Goal: Use online tool/utility: Utilize a website feature to perform a specific function

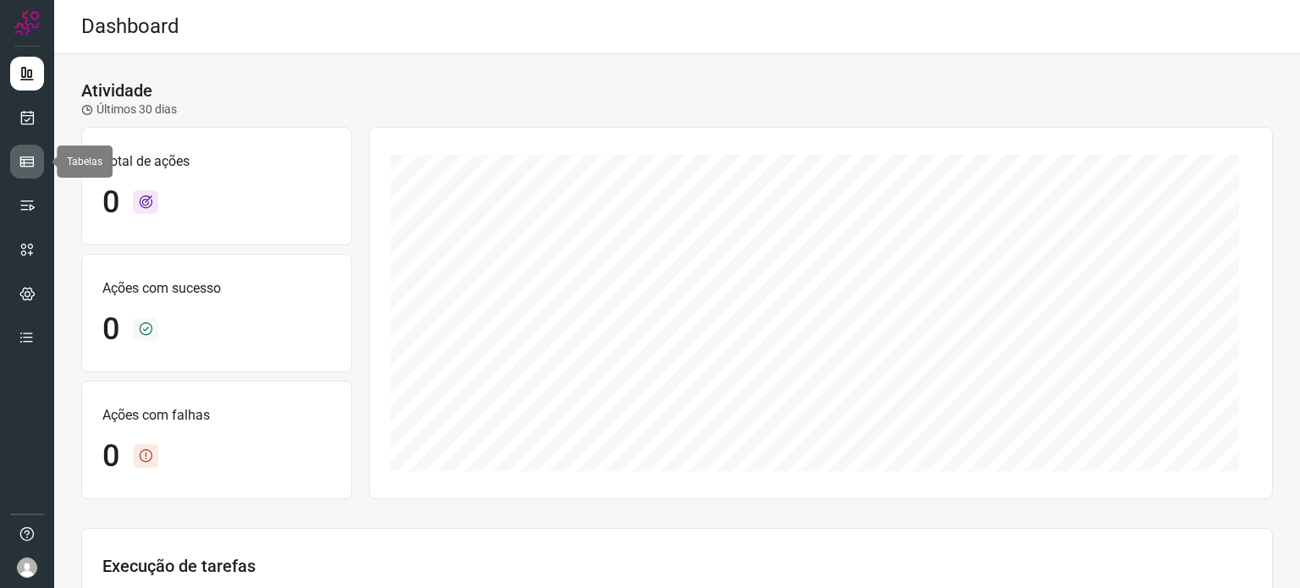
click at [34, 167] on icon at bounding box center [27, 161] width 17 height 17
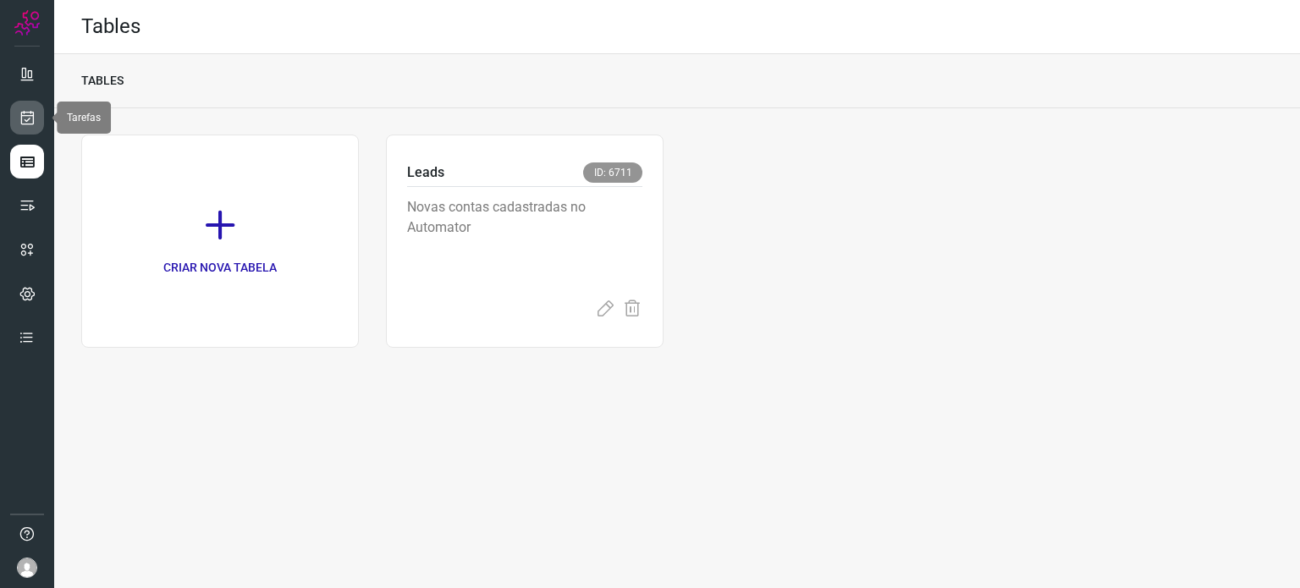
click at [34, 118] on icon at bounding box center [28, 117] width 18 height 17
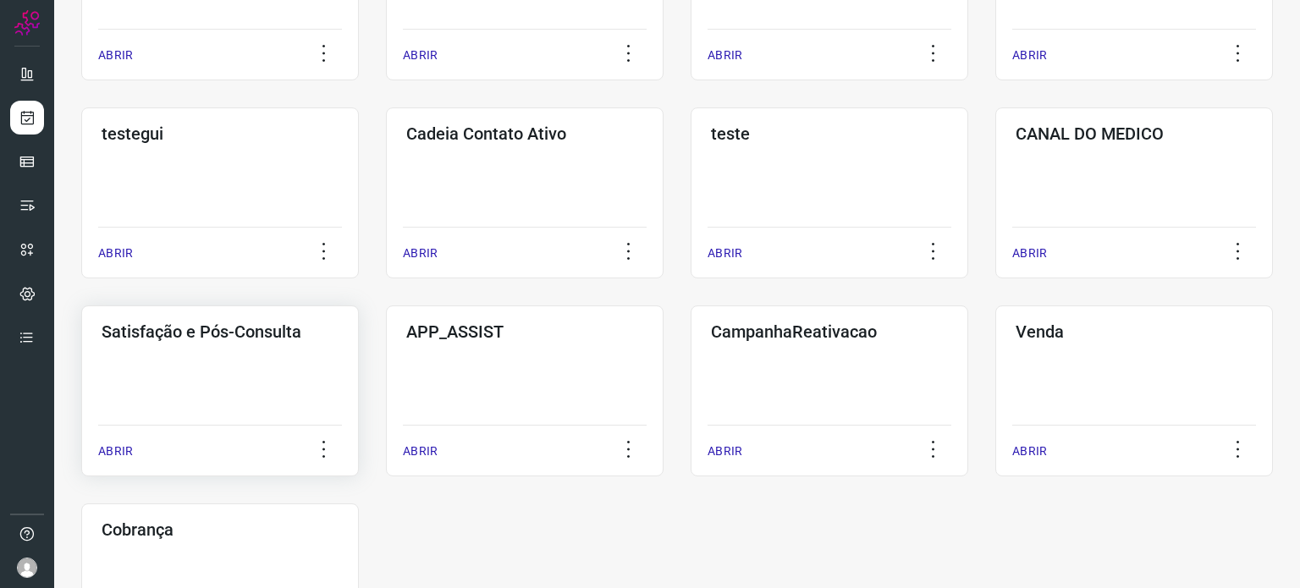
click at [219, 358] on div "Satisfação e Pós-Consulta ABRIR" at bounding box center [220, 391] width 278 height 171
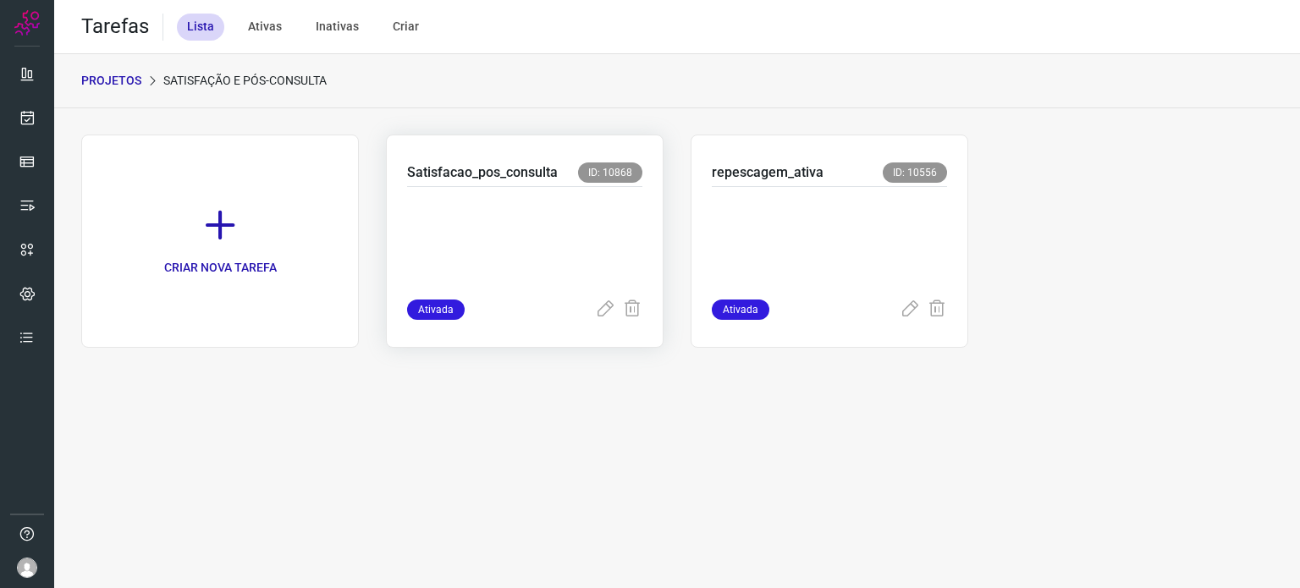
click at [557, 243] on p at bounding box center [524, 239] width 235 height 85
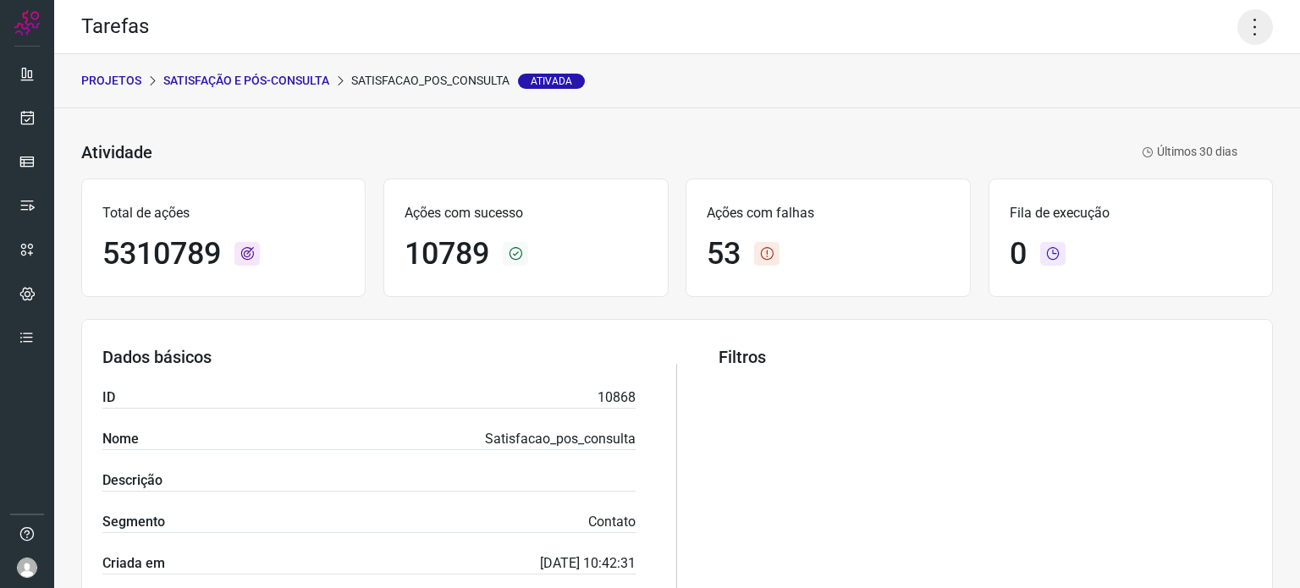
click at [1243, 36] on icon at bounding box center [1255, 27] width 36 height 36
click at [1187, 97] on li "Executar" at bounding box center [1182, 110] width 154 height 27
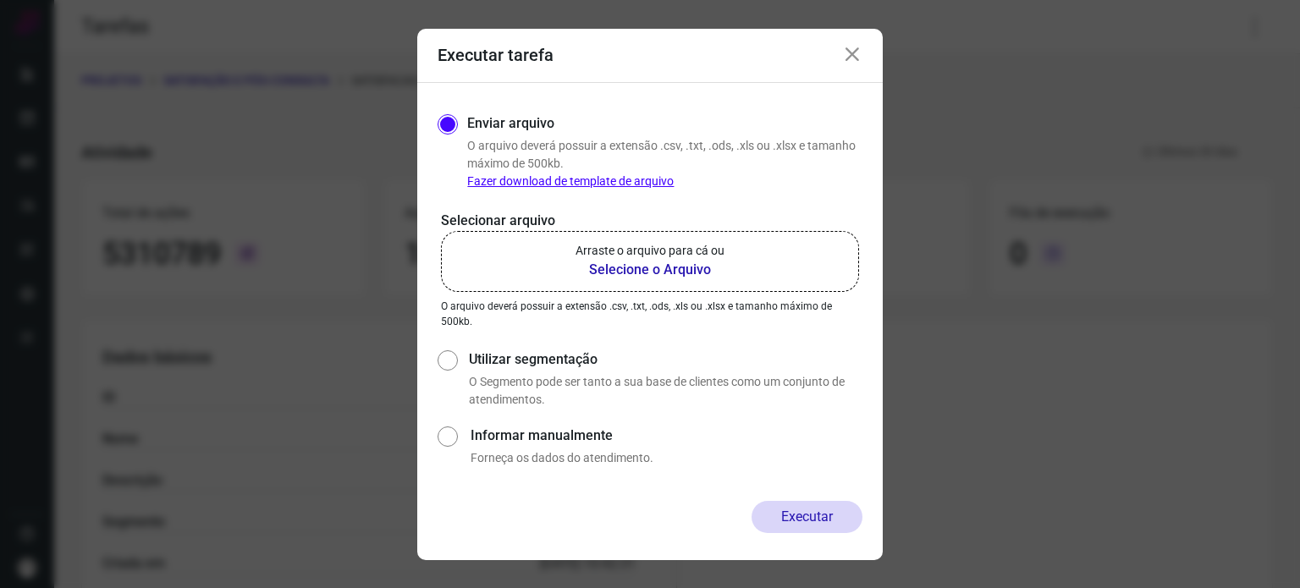
click at [659, 266] on b "Selecione o Arquivo" at bounding box center [650, 270] width 149 height 20
click at [0, 0] on input "Arraste o arquivo para cá ou Selecione o Arquivo" at bounding box center [0, 0] width 0 height 0
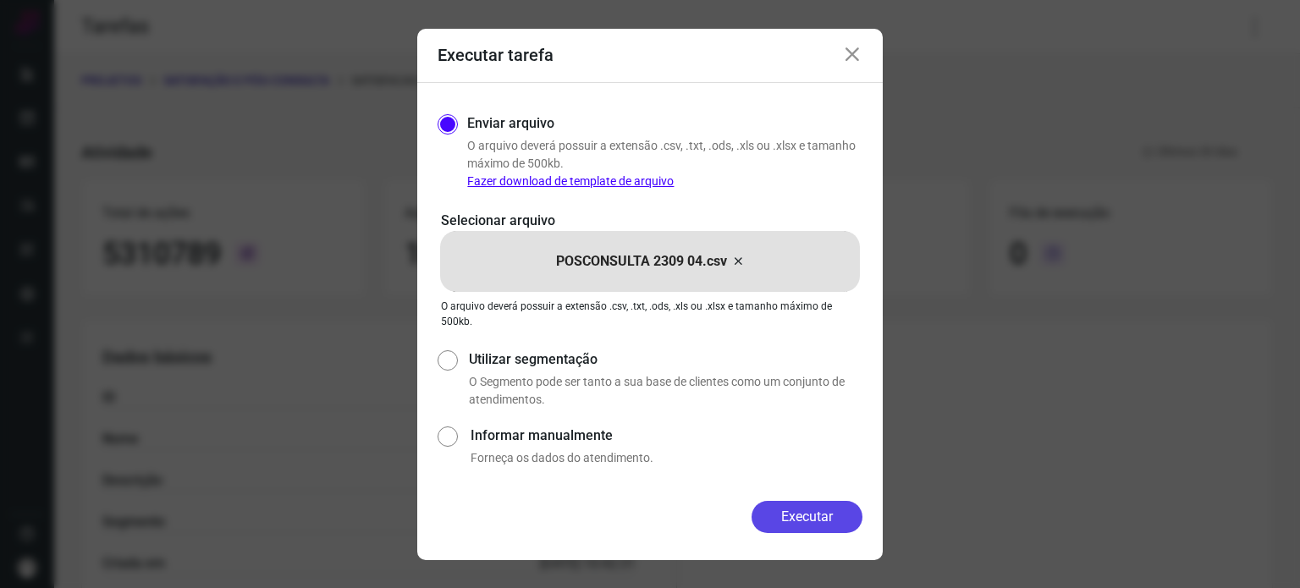
click at [837, 521] on button "Executar" at bounding box center [807, 517] width 111 height 32
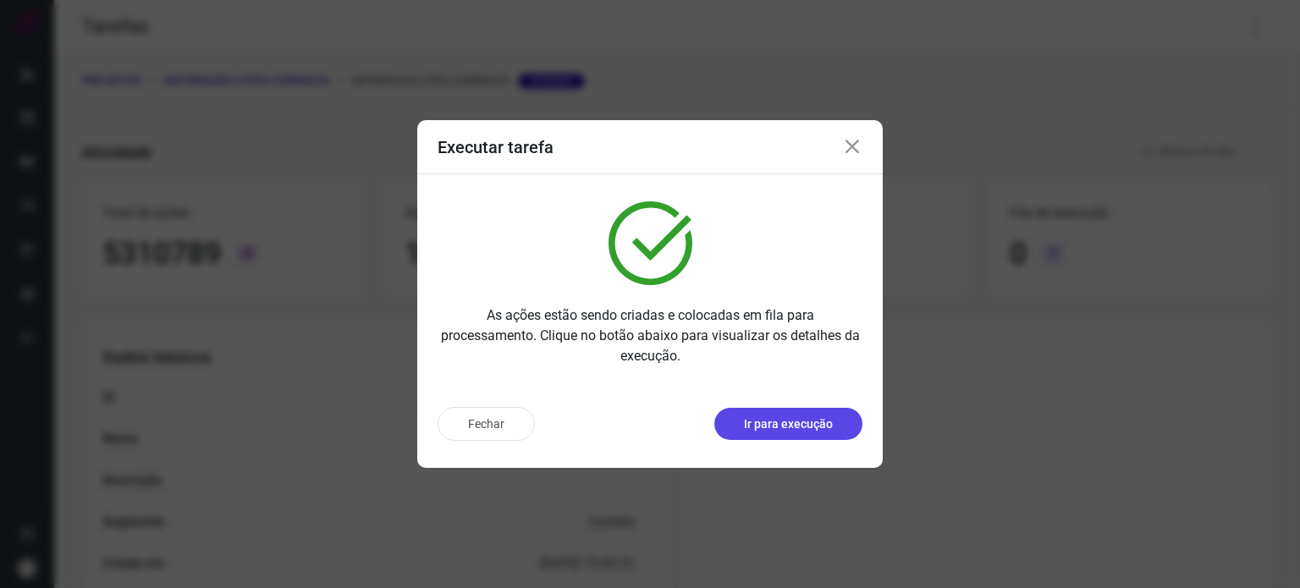
click at [793, 418] on p "Ir para execução" at bounding box center [788, 425] width 89 height 18
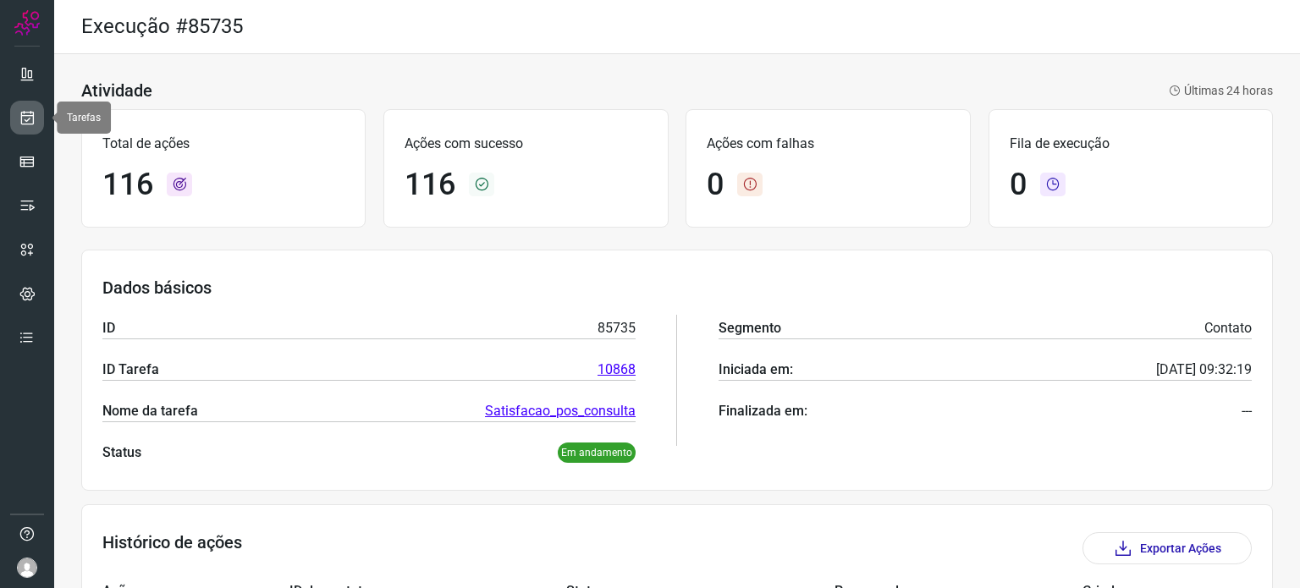
click at [26, 113] on icon at bounding box center [28, 117] width 18 height 17
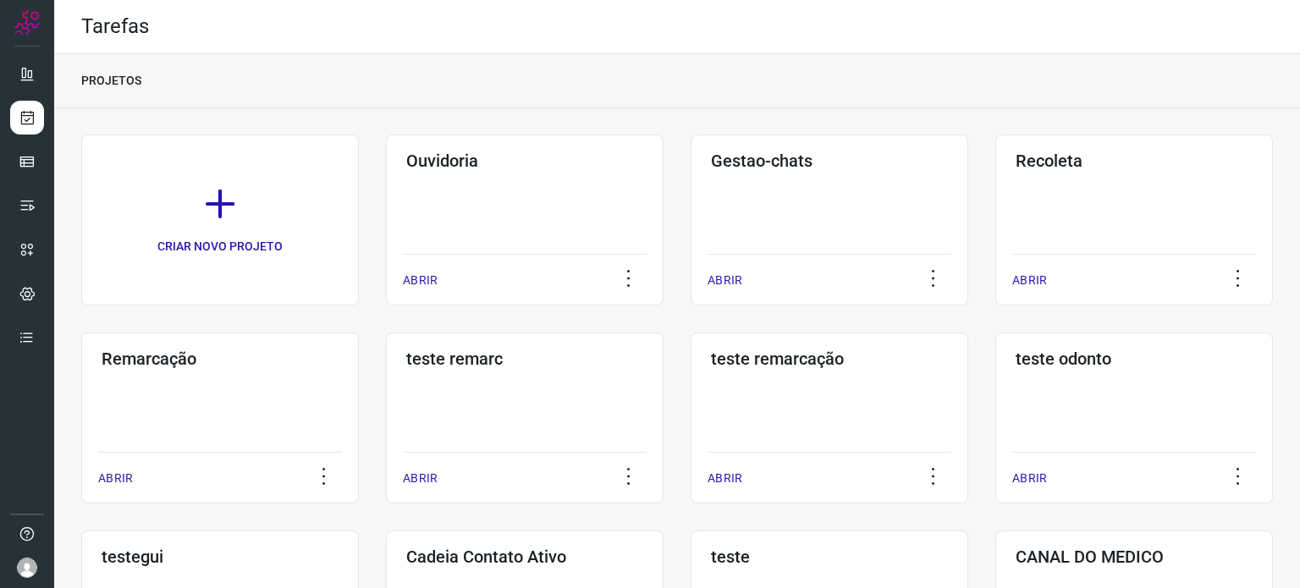
scroll to position [254, 0]
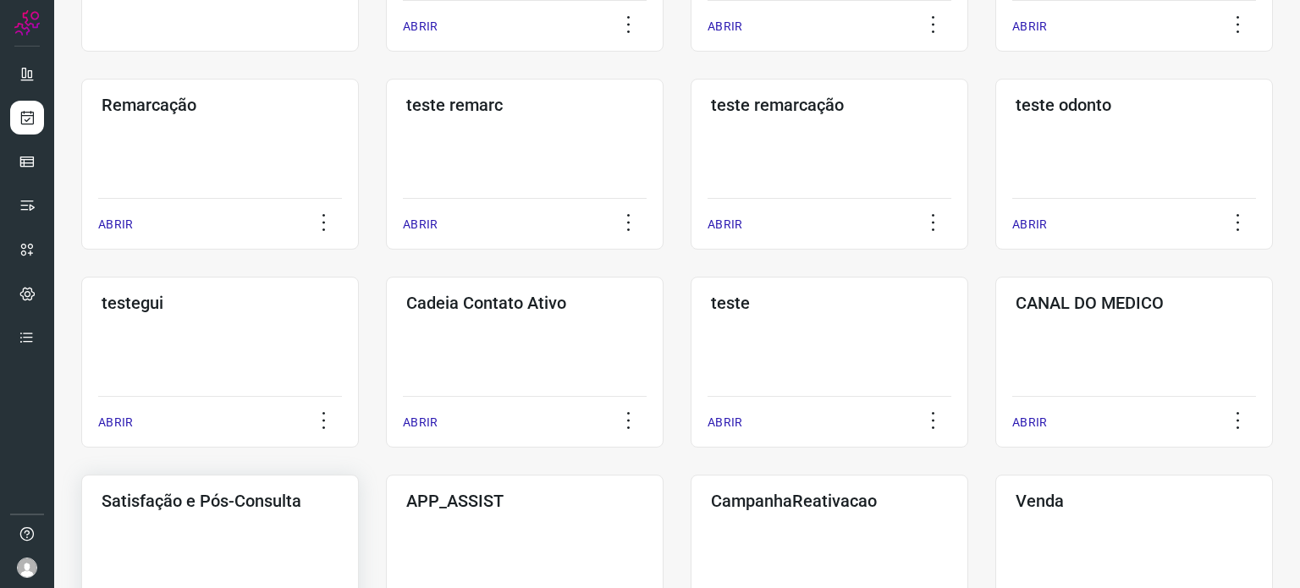
click at [238, 518] on div "Satisfação e Pós-Consulta ABRIR" at bounding box center [220, 560] width 278 height 171
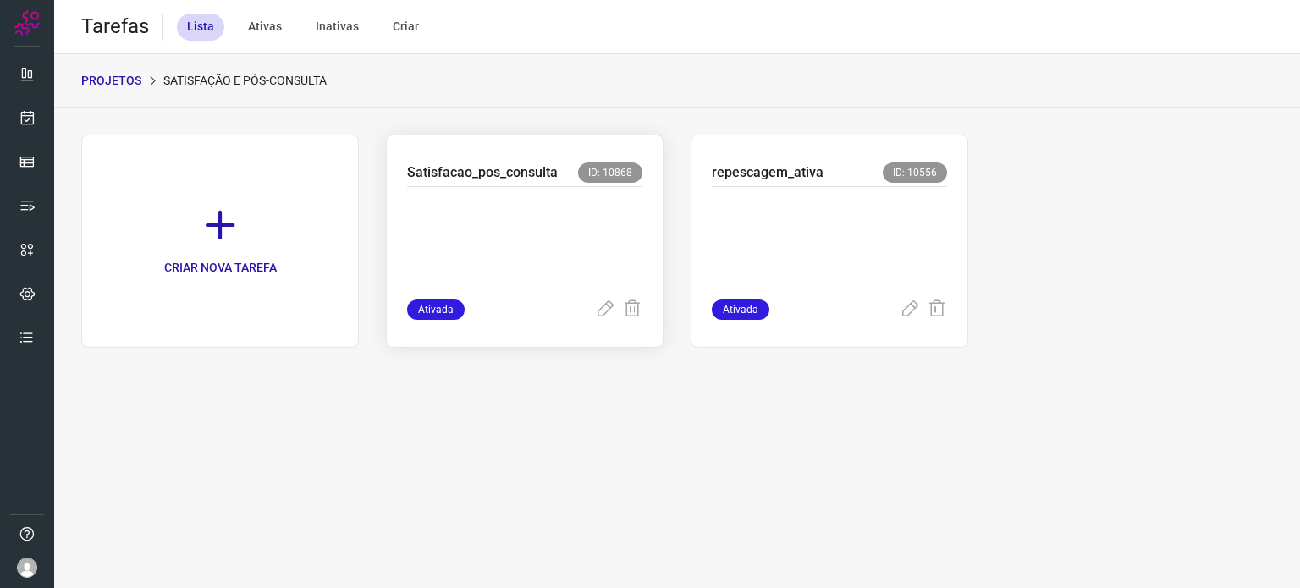
click at [532, 192] on div at bounding box center [524, 243] width 235 height 113
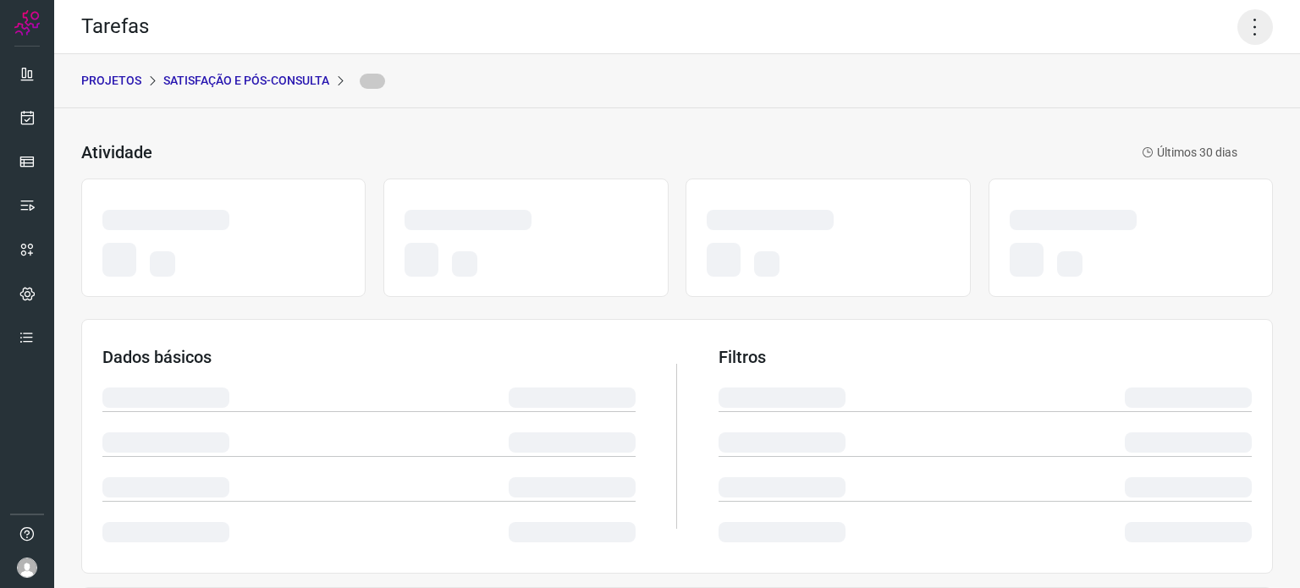
click at [1253, 28] on icon at bounding box center [1255, 27] width 36 height 36
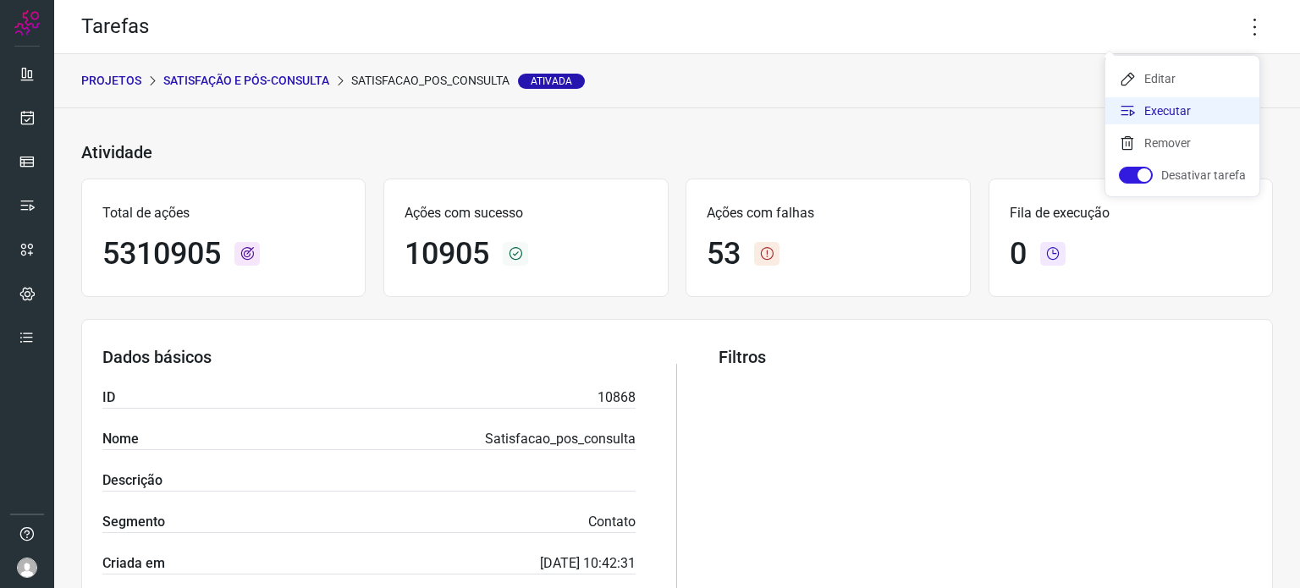
click at [1125, 107] on icon at bounding box center [1127, 110] width 17 height 17
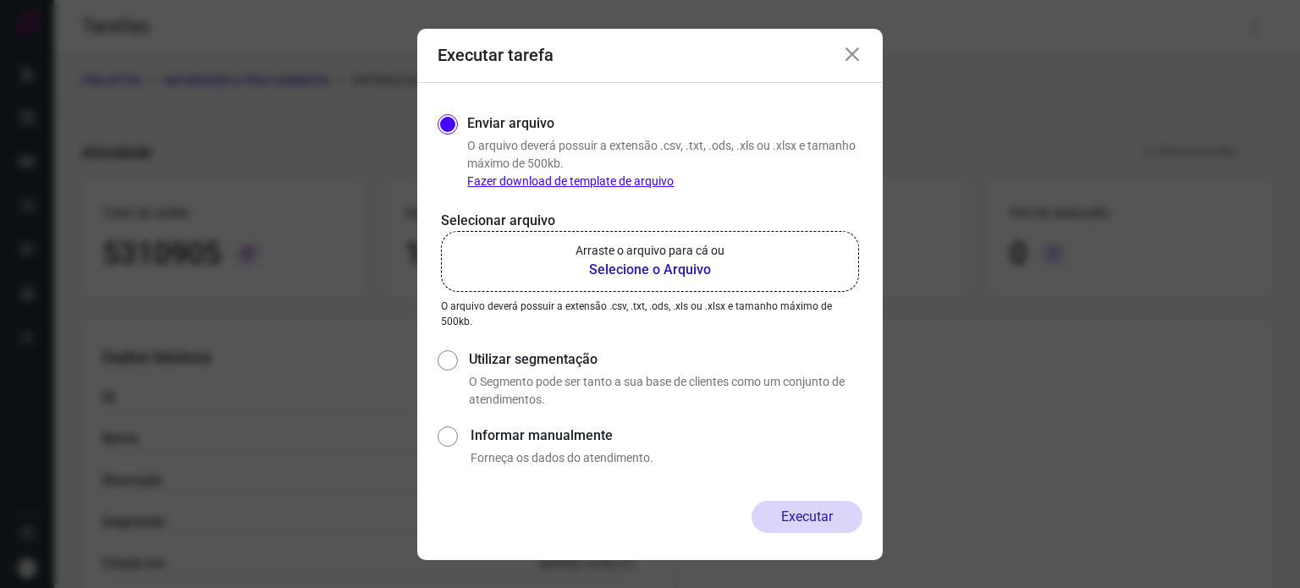
click at [570, 256] on label "Arraste o arquivo para cá ou Selecione o Arquivo" at bounding box center [650, 261] width 418 height 61
click at [0, 0] on input "Arraste o arquivo para cá ou Selecione o Arquivo" at bounding box center [0, 0] width 0 height 0
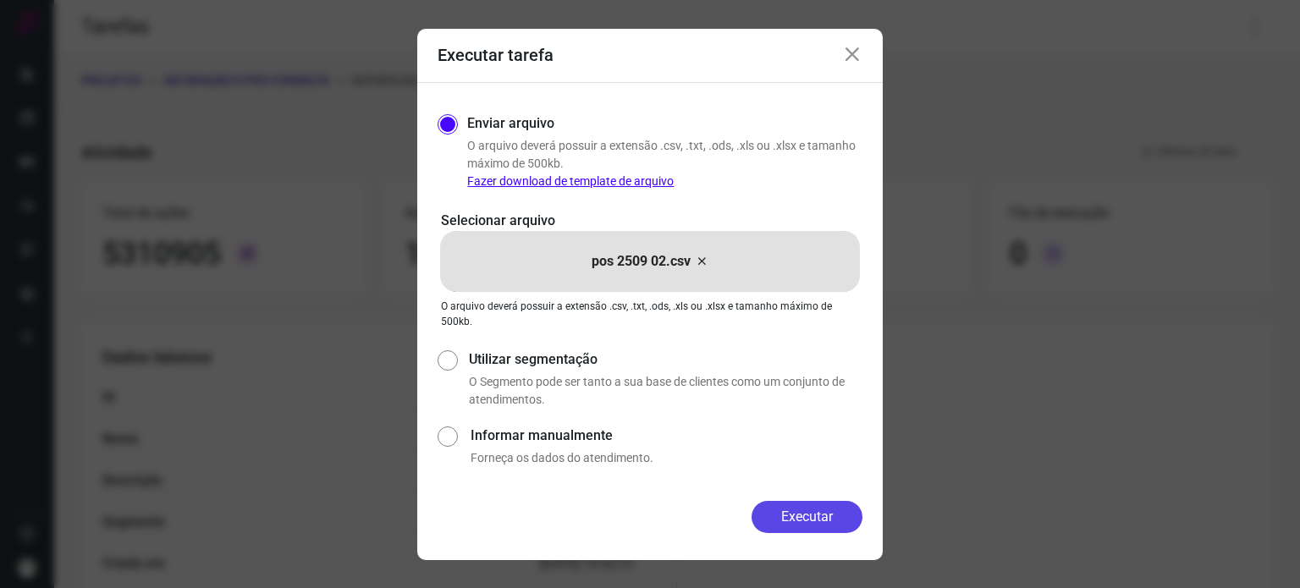
click at [802, 510] on button "Executar" at bounding box center [807, 517] width 111 height 32
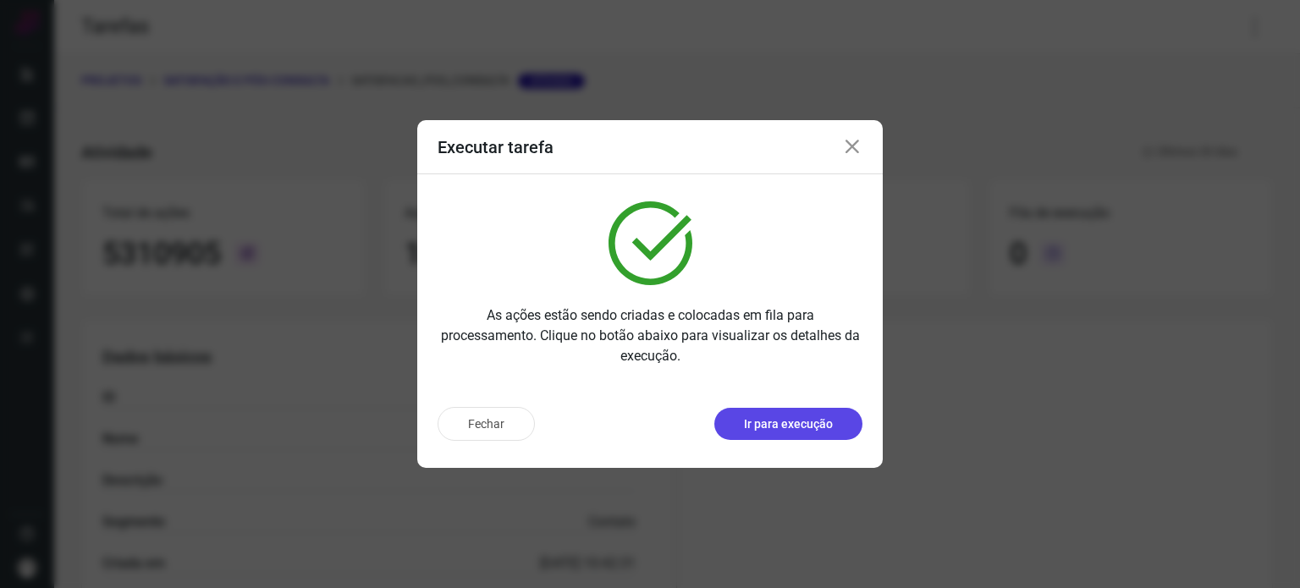
click at [792, 434] on button "Ir para execução" at bounding box center [788, 424] width 148 height 32
